Goal: Task Accomplishment & Management: Complete application form

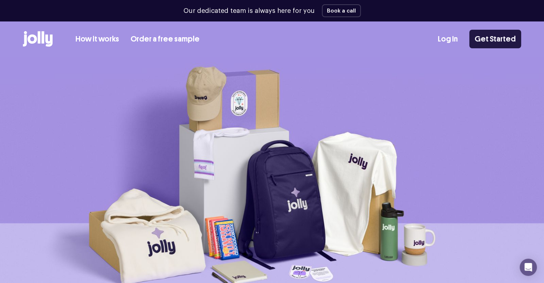
click at [512, 37] on link "Get Started" at bounding box center [495, 39] width 52 height 19
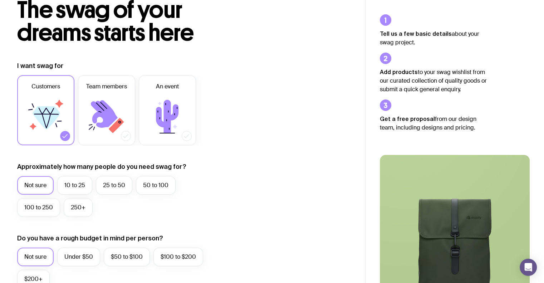
scroll to position [107, 0]
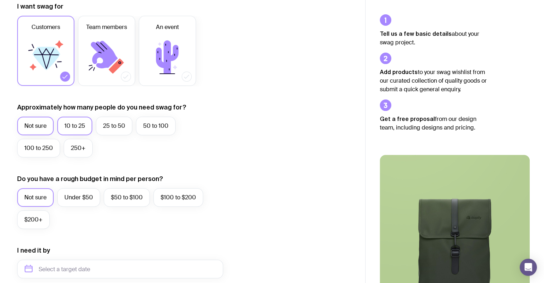
click at [89, 126] on label "10 to 25" at bounding box center [74, 126] width 35 height 19
click at [0, 0] on input "10 to 25" at bounding box center [0, 0] width 0 height 0
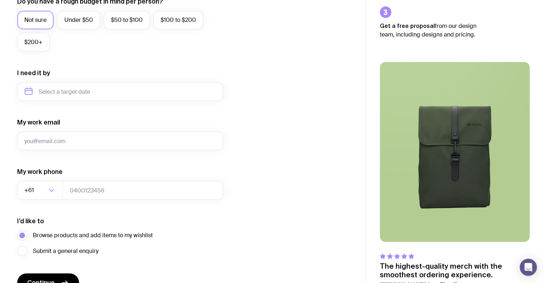
scroll to position [286, 0]
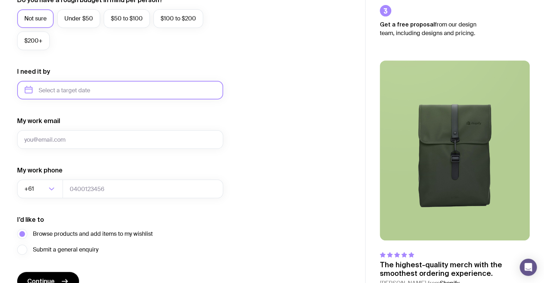
click at [62, 86] on input "text" at bounding box center [120, 90] width 206 height 19
click at [40, 180] on button "Oct" at bounding box center [34, 178] width 26 height 14
type input "[DATE]"
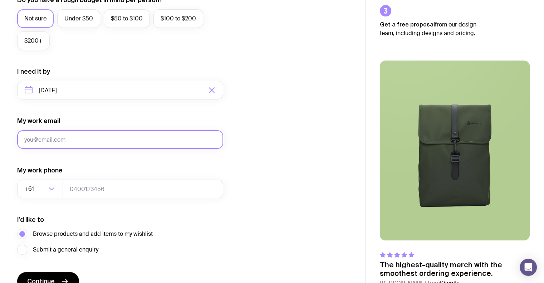
click at [65, 137] on input "My work email" at bounding box center [120, 139] width 206 height 19
type input "[EMAIL_ADDRESS][DOMAIN_NAME]"
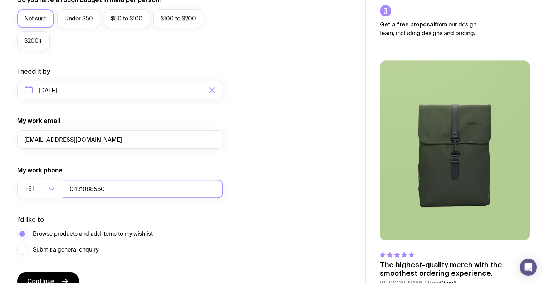
click at [72, 185] on input "0431088550" at bounding box center [143, 189] width 161 height 19
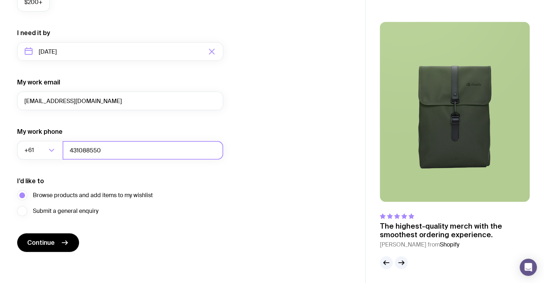
type input "431088550"
click at [155, 203] on div "I’d like to Browse products and add items to my wishlist Submit a general enqui…" at bounding box center [120, 196] width 206 height 39
click at [60, 237] on button "Continue" at bounding box center [48, 242] width 62 height 19
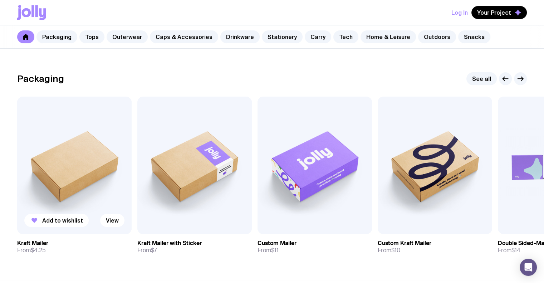
scroll to position [143, 0]
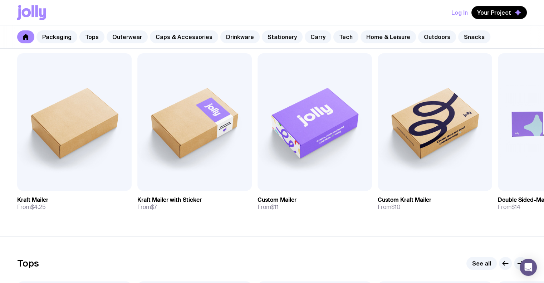
drag, startPoint x: 466, startPoint y: 149, endPoint x: 546, endPoint y: 200, distance: 94.9
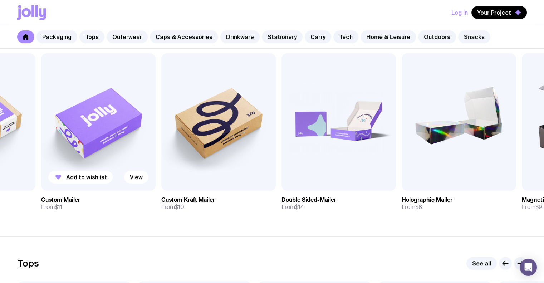
drag, startPoint x: 308, startPoint y: 154, endPoint x: 91, endPoint y: 156, distance: 217.1
click at [91, 156] on img at bounding box center [98, 121] width 114 height 137
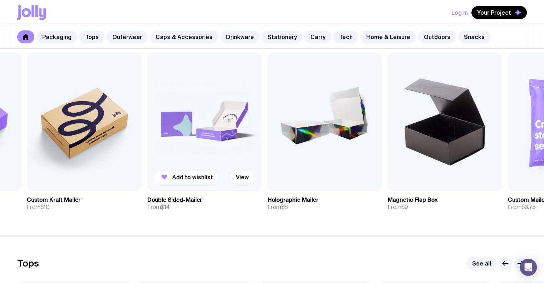
drag, startPoint x: 354, startPoint y: 128, endPoint x: 209, endPoint y: 144, distance: 146.1
click at [209, 144] on img at bounding box center [204, 121] width 114 height 137
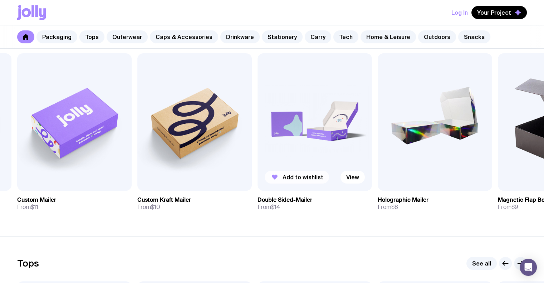
click at [309, 175] on span "Add to wishlist" at bounding box center [303, 176] width 41 height 7
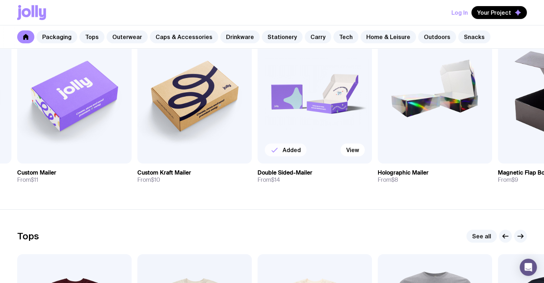
scroll to position [36, 0]
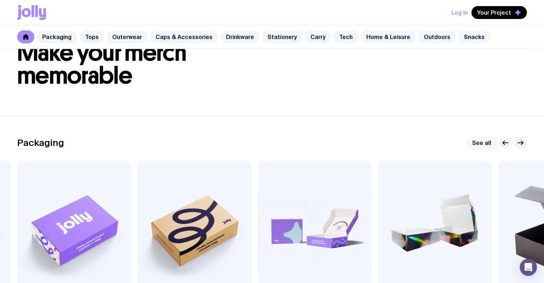
click at [483, 147] on link "See all" at bounding box center [481, 142] width 30 height 13
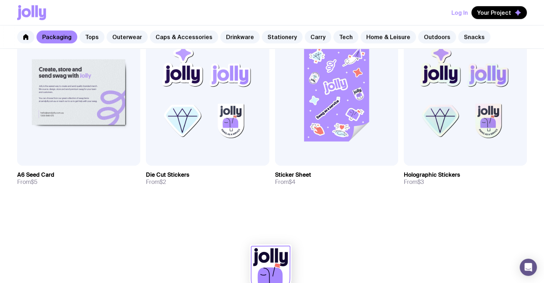
scroll to position [751, 0]
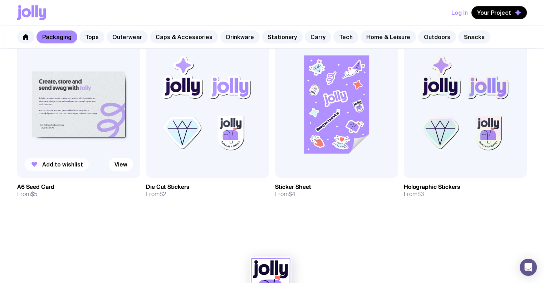
click at [54, 163] on span "Add to wishlist" at bounding box center [62, 164] width 41 height 7
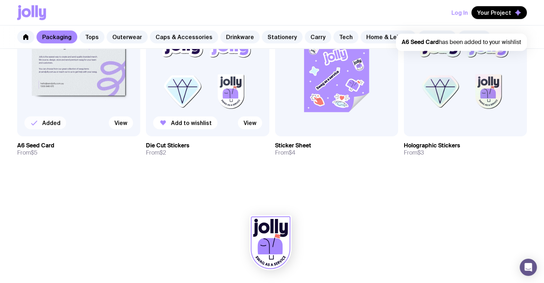
scroll to position [793, 0]
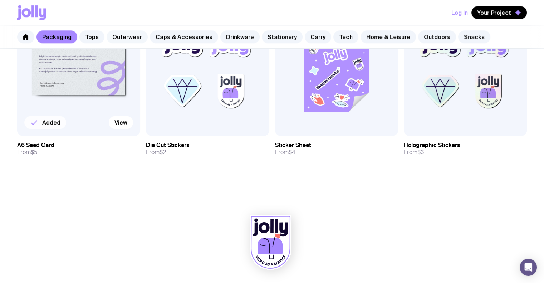
click at [122, 35] on link "Outerwear" at bounding box center [127, 36] width 41 height 13
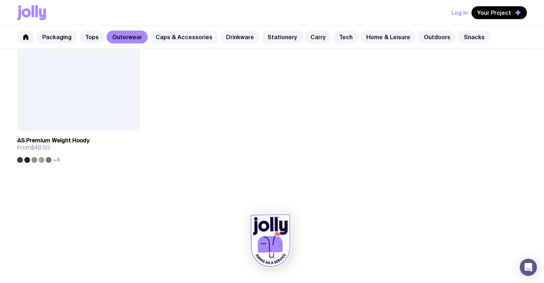
scroll to position [1214, 0]
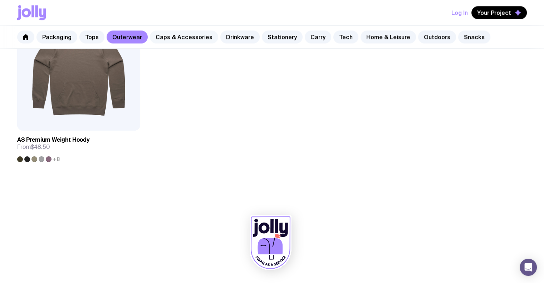
click at [180, 33] on link "Caps & Accessories" at bounding box center [184, 36] width 68 height 13
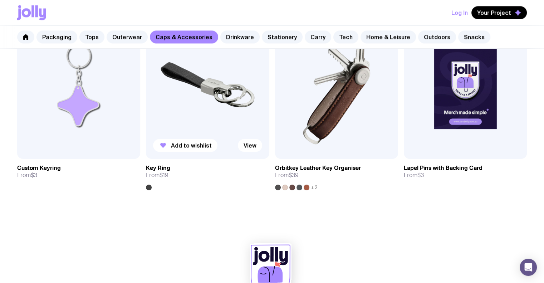
scroll to position [1143, 0]
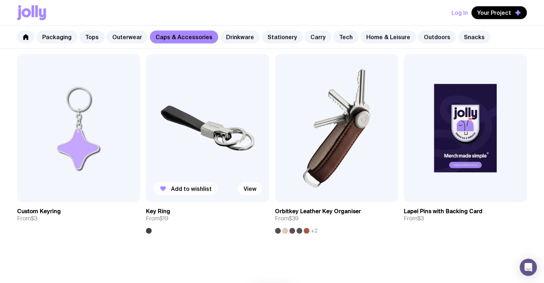
drag, startPoint x: 190, startPoint y: 187, endPoint x: 192, endPoint y: 147, distance: 40.5
click at [190, 187] on span "Add to wishlist" at bounding box center [191, 188] width 41 height 7
click at [228, 35] on link "Drinkware" at bounding box center [239, 36] width 39 height 13
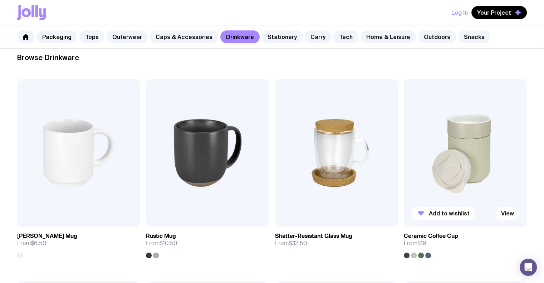
scroll to position [143, 0]
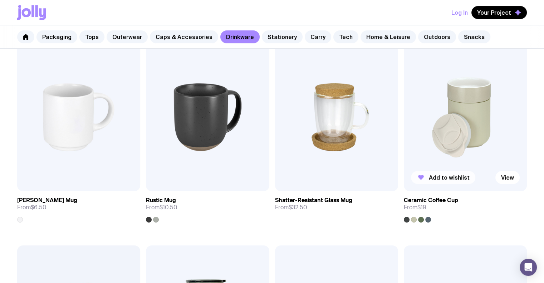
click at [445, 178] on span "Add to wishlist" at bounding box center [449, 177] width 41 height 7
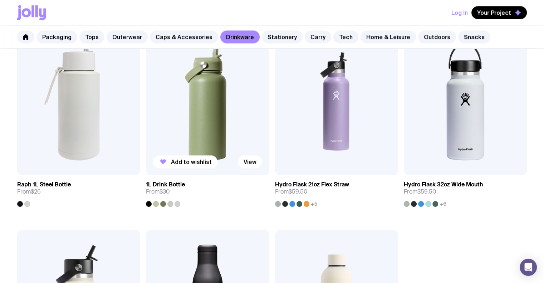
scroll to position [966, 0]
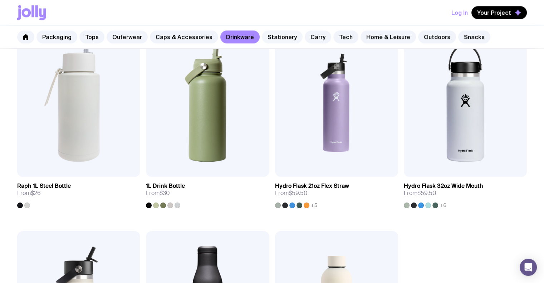
click at [287, 34] on link "Stationery" at bounding box center [282, 36] width 41 height 13
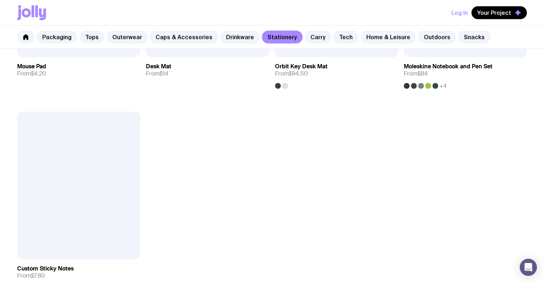
scroll to position [1180, 0]
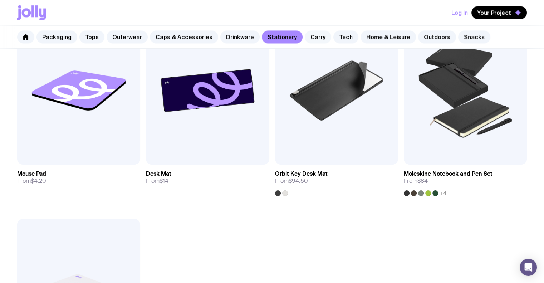
click at [317, 38] on link "Carry" at bounding box center [318, 36] width 26 height 13
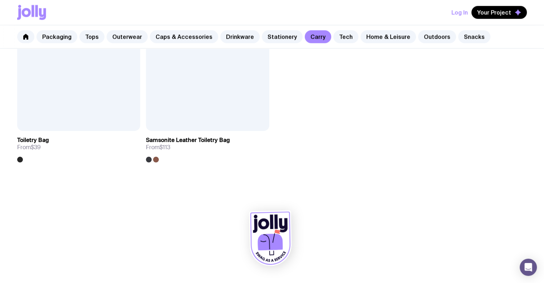
scroll to position [1821, 0]
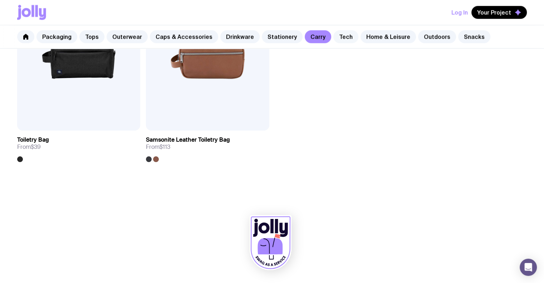
click at [340, 41] on link "Tech" at bounding box center [345, 36] width 25 height 13
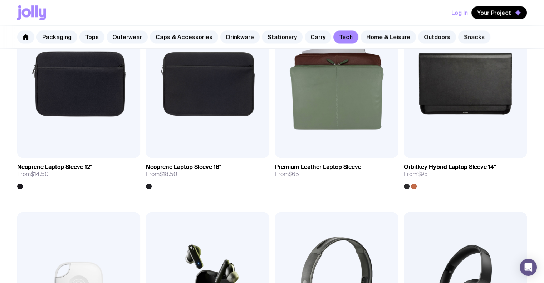
scroll to position [1130, 0]
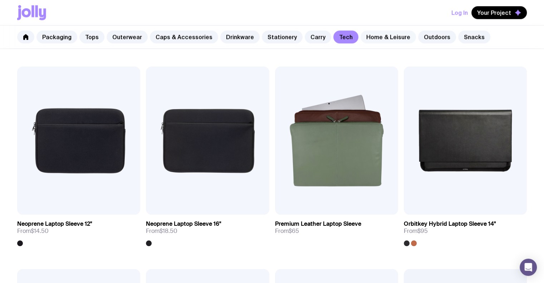
click at [377, 42] on link "Home & Leisure" at bounding box center [388, 36] width 55 height 13
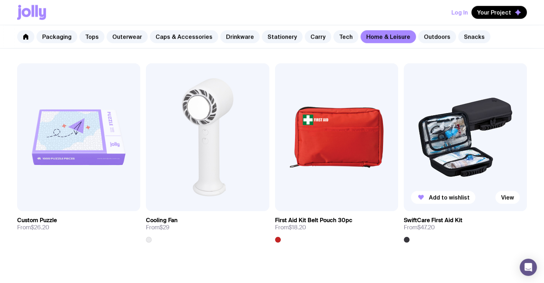
scroll to position [1619, 0]
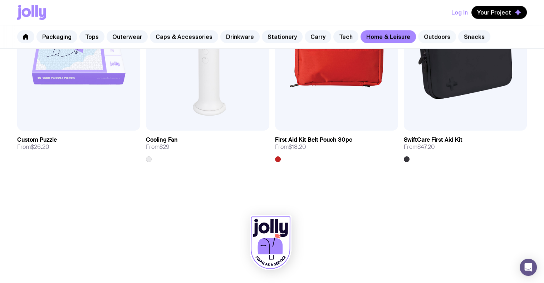
click at [425, 39] on link "Outdoors" at bounding box center [437, 36] width 38 height 13
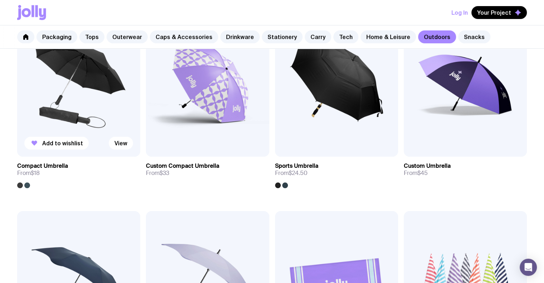
scroll to position [179, 0]
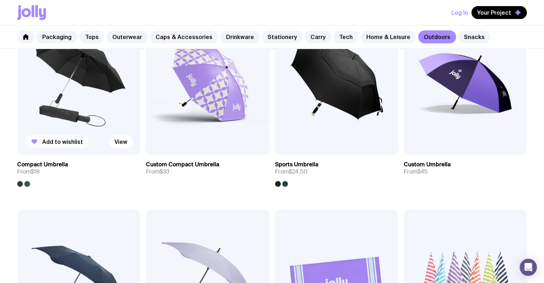
click at [66, 143] on span "Add to wishlist" at bounding box center [62, 141] width 41 height 7
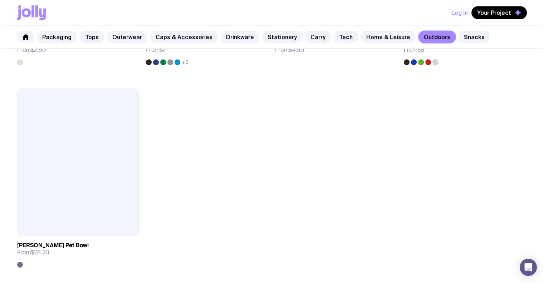
scroll to position [1214, 0]
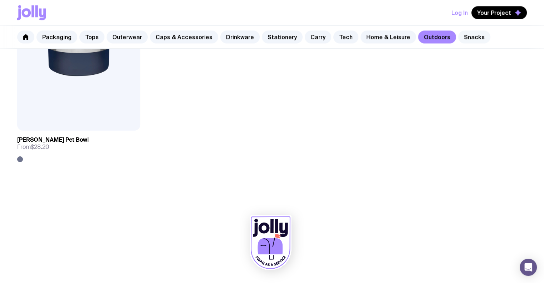
click at [458, 35] on link "Snacks" at bounding box center [474, 36] width 32 height 13
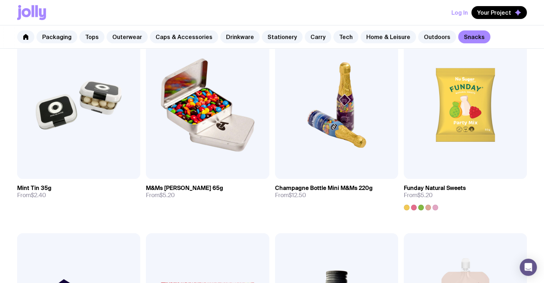
scroll to position [143, 0]
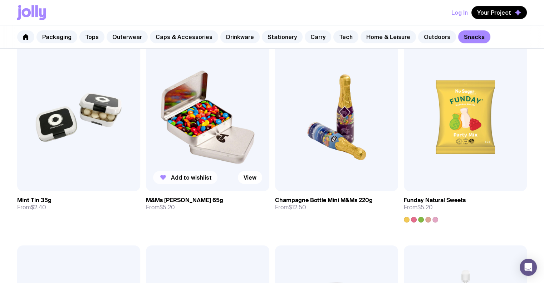
click at [175, 177] on span "Add to wishlist" at bounding box center [191, 177] width 41 height 7
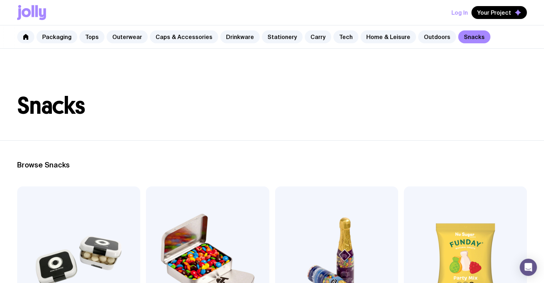
scroll to position [107, 0]
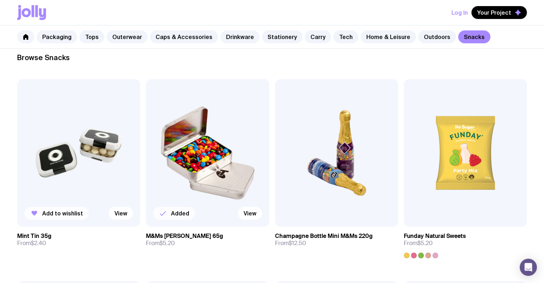
click at [54, 209] on button "Add to wishlist" at bounding box center [56, 213] width 64 height 13
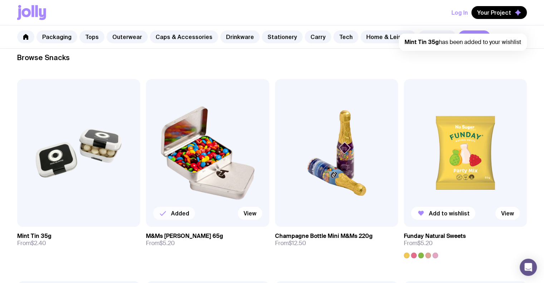
scroll to position [0, 0]
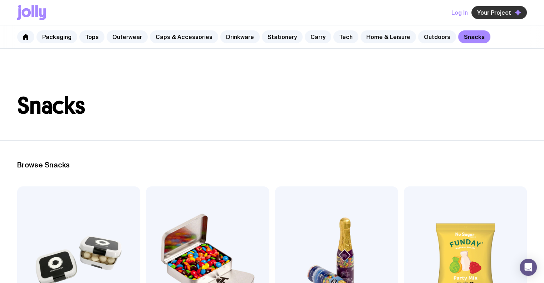
click at [491, 6] on button "Your Project" at bounding box center [498, 12] width 55 height 13
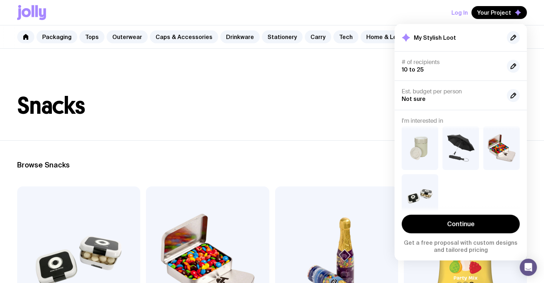
scroll to position [57, 0]
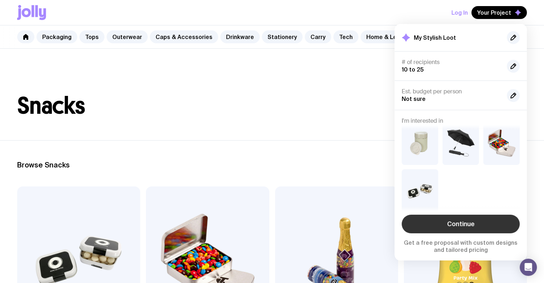
click at [465, 227] on link "Continue" at bounding box center [461, 224] width 118 height 19
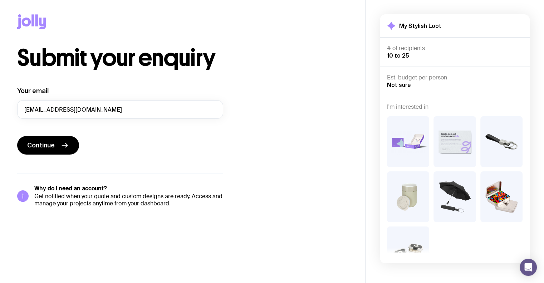
click at [451, 195] on img at bounding box center [455, 196] width 42 height 51
click at [54, 144] on span "Continue" at bounding box center [41, 145] width 28 height 9
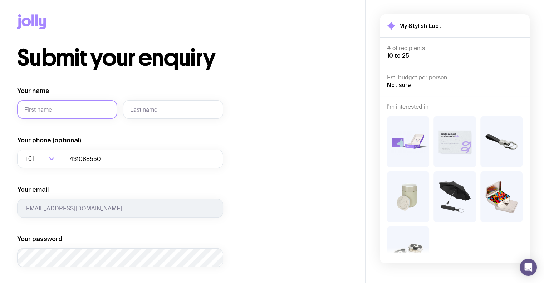
click at [57, 107] on input "Your name" at bounding box center [67, 109] width 100 height 19
type input "[PERSON_NAME]"
type input "Honey-Lander"
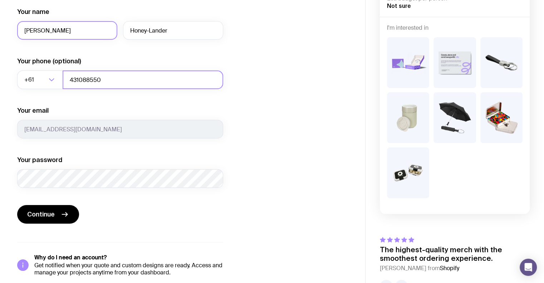
scroll to position [86, 0]
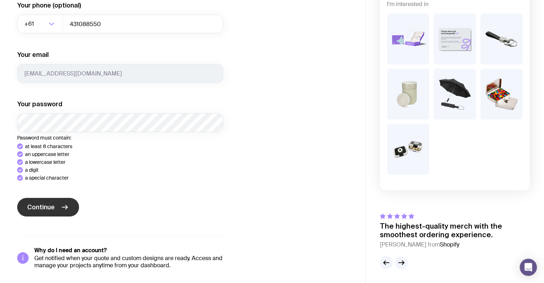
click at [60, 211] on button "Continue" at bounding box center [48, 207] width 62 height 19
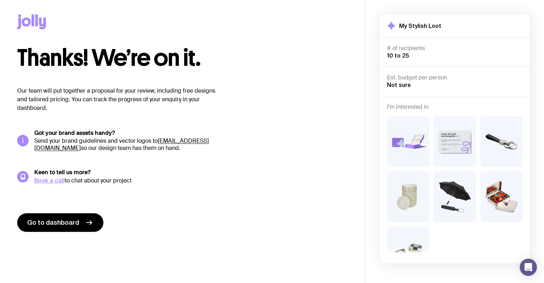
scroll to position [0, 0]
click at [79, 223] on link "Go to dashboard" at bounding box center [60, 222] width 86 height 19
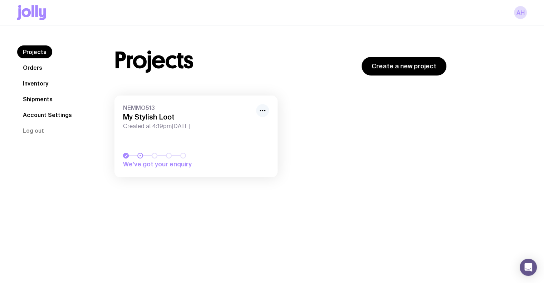
click at [258, 112] on button "button" at bounding box center [262, 110] width 13 height 13
click at [248, 126] on button "Rename" at bounding box center [246, 126] width 34 height 7
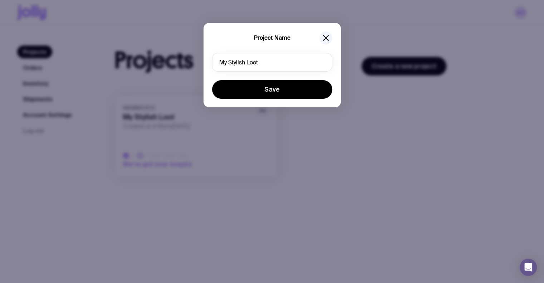
click at [269, 53] on div "Project Name My Stylish Loot Save" at bounding box center [272, 65] width 137 height 84
click at [269, 62] on input "My Stylish Loot" at bounding box center [272, 62] width 120 height 19
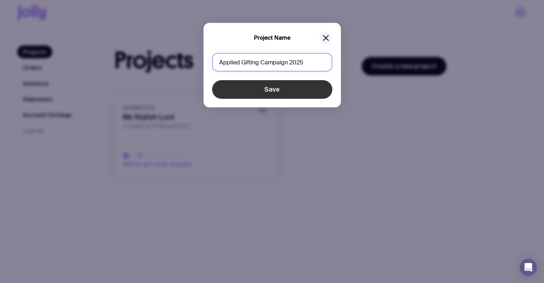
type input "Applied Gifting Campaign 2025"
click at [246, 93] on button "Save" at bounding box center [272, 89] width 120 height 19
